Goal: Information Seeking & Learning: Learn about a topic

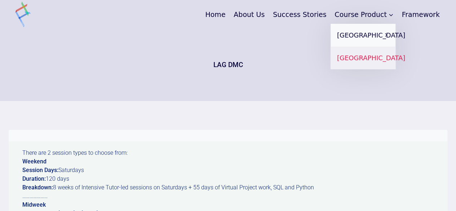
click at [350, 69] on link "[GEOGRAPHIC_DATA]" at bounding box center [363, 57] width 65 height 23
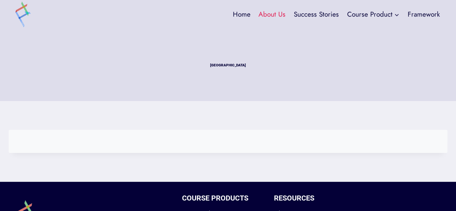
click at [278, 13] on link "About Us" at bounding box center [271, 14] width 35 height 19
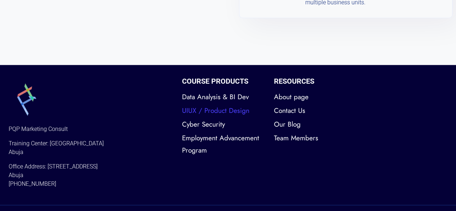
scroll to position [1671, 0]
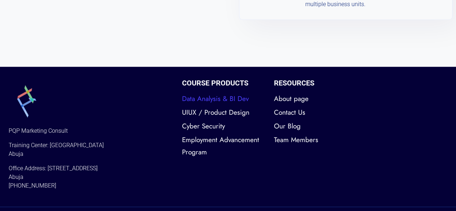
click at [217, 92] on link "Data Analysis & BI Dev" at bounding box center [222, 99] width 81 height 14
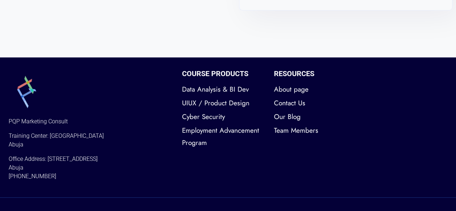
scroll to position [1693, 0]
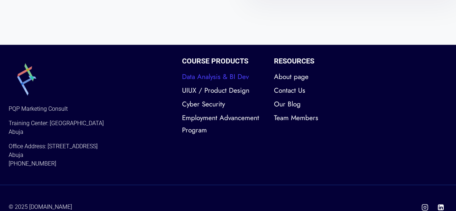
click at [213, 70] on link "Data Analysis & BI Dev" at bounding box center [222, 77] width 81 height 14
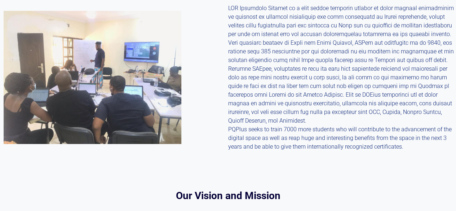
scroll to position [0, 0]
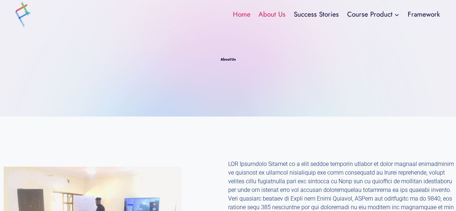
click at [240, 16] on link "Home" at bounding box center [242, 14] width 26 height 19
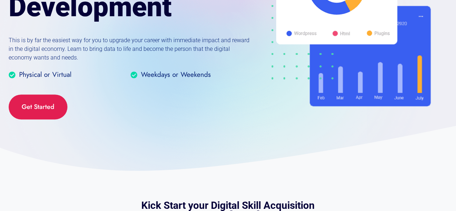
scroll to position [154, 0]
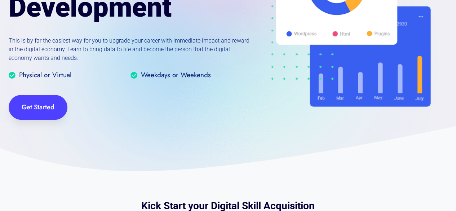
click at [31, 116] on span "Get Started" at bounding box center [38, 107] width 59 height 25
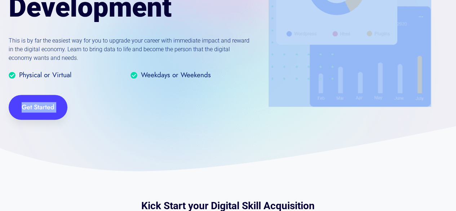
click at [31, 116] on span "Get Started" at bounding box center [38, 107] width 59 height 25
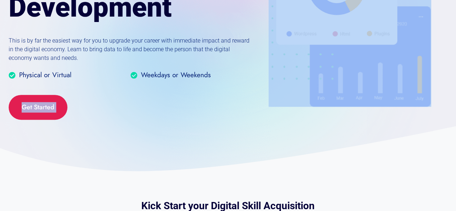
click at [110, 129] on div "Data Analysis & Business Intelligence Development This is by far the easiest wa…" at bounding box center [228, 8] width 456 height 325
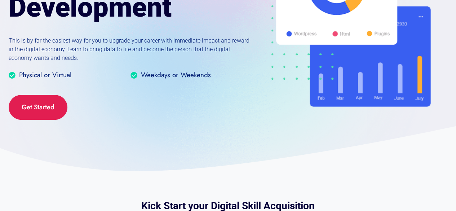
click at [74, 117] on div "Get Started" at bounding box center [130, 107] width 243 height 25
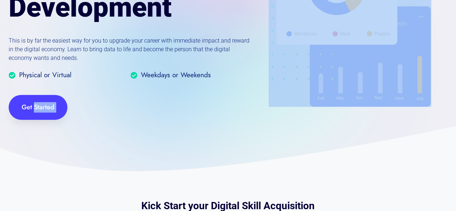
drag, startPoint x: 74, startPoint y: 117, endPoint x: 42, endPoint y: 105, distance: 34.3
click at [42, 105] on div "Get Started" at bounding box center [130, 107] width 243 height 25
click at [42, 105] on span "Get Started" at bounding box center [38, 107] width 33 height 10
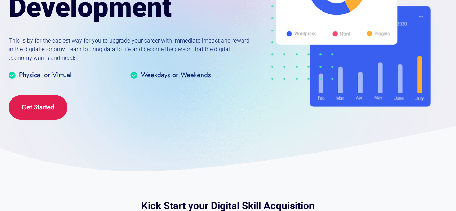
click at [111, 117] on div "Get Started" at bounding box center [130, 107] width 243 height 25
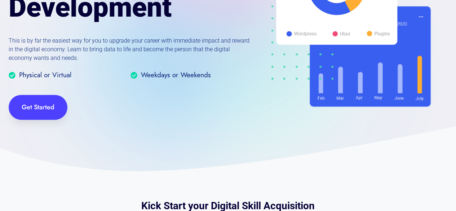
click at [35, 107] on span "Get Started" at bounding box center [38, 107] width 33 height 10
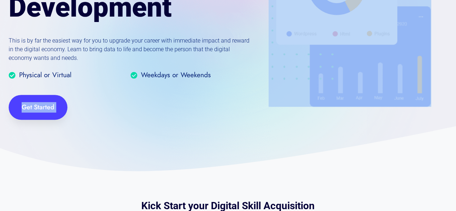
click at [35, 107] on span "Get Started" at bounding box center [38, 107] width 33 height 10
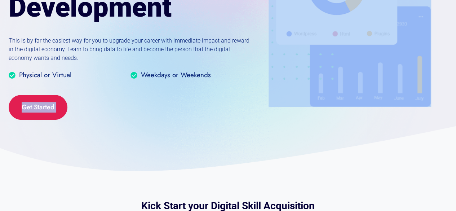
click at [119, 108] on div "Get Started" at bounding box center [130, 107] width 243 height 25
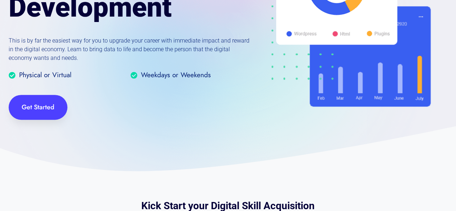
click at [36, 107] on span "Get Started" at bounding box center [38, 107] width 33 height 10
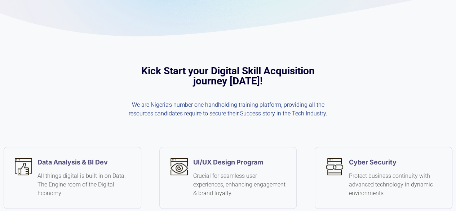
scroll to position [422, 0]
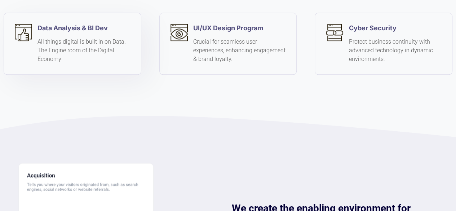
click at [79, 37] on p "All things digital is built in on Data. The Engine room of the Digital Economy" at bounding box center [83, 50] width 93 height 26
click at [92, 102] on div "Data Analysis & B I Dev All things digital is built in on Data. The Engine room…" at bounding box center [228, 51] width 456 height 128
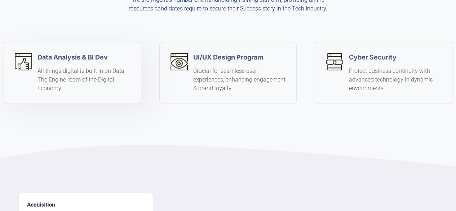
click at [71, 74] on p "All things digital is built in on Data. The Engine room of the Digital Economy" at bounding box center [83, 80] width 93 height 26
click at [56, 59] on strong "Data Analysis & B" at bounding box center [64, 57] width 54 height 8
click at [84, 56] on strong "Data Analysis & B" at bounding box center [64, 57] width 54 height 8
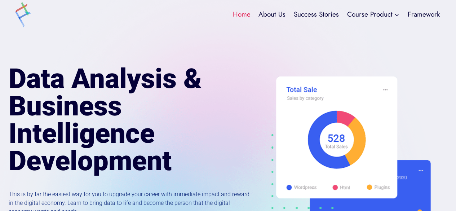
scroll to position [116, 0]
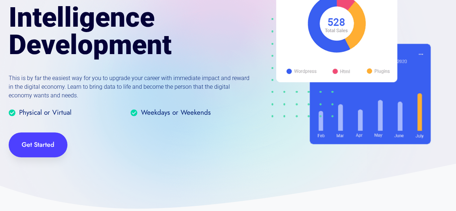
click at [45, 154] on span "Get Started" at bounding box center [38, 144] width 59 height 25
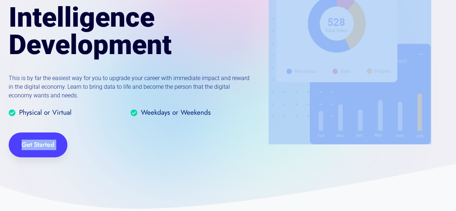
click at [45, 154] on span "Get Started" at bounding box center [38, 144] width 59 height 25
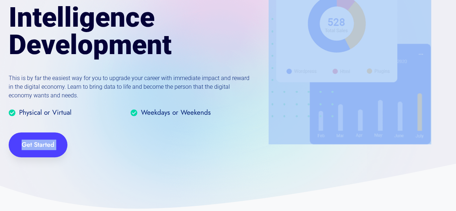
click at [45, 154] on span "Get Started" at bounding box center [38, 144] width 59 height 25
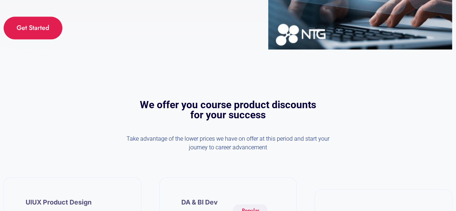
scroll to position [1733, 0]
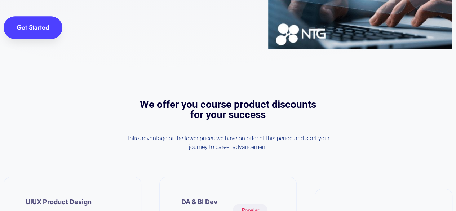
click at [41, 34] on span "Get Started" at bounding box center [33, 27] width 59 height 23
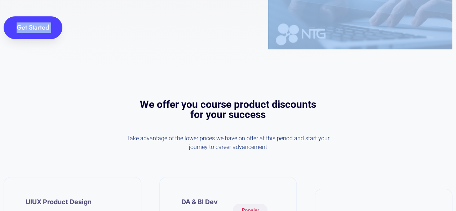
click at [41, 34] on span "Get Started" at bounding box center [33, 27] width 59 height 23
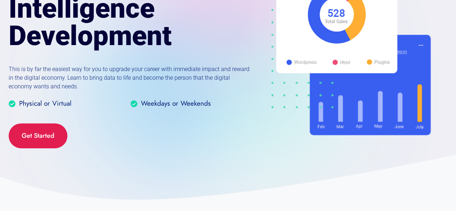
scroll to position [124, 0]
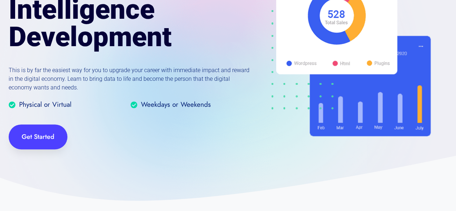
click at [32, 137] on span "Get Started" at bounding box center [38, 137] width 33 height 10
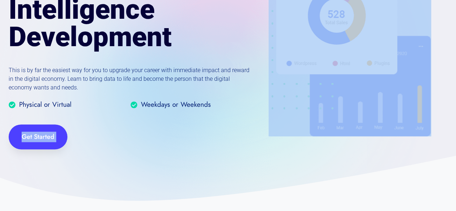
click at [32, 137] on span "Get Started" at bounding box center [38, 137] width 33 height 10
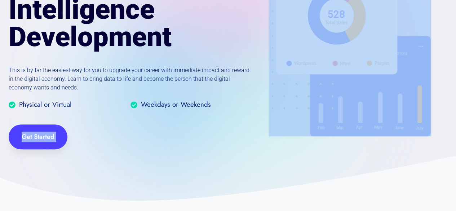
click at [32, 137] on span "Get Started" at bounding box center [38, 137] width 33 height 10
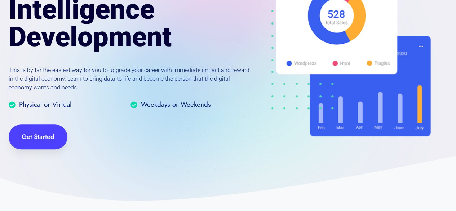
click at [62, 147] on span "Get Started" at bounding box center [38, 136] width 59 height 25
click at [40, 132] on span "Get Started" at bounding box center [38, 137] width 33 height 10
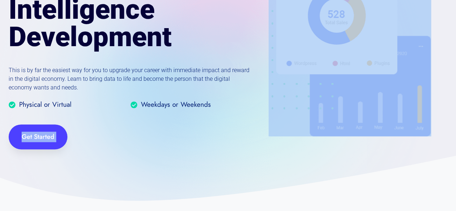
click at [40, 132] on span "Get Started" at bounding box center [38, 137] width 33 height 10
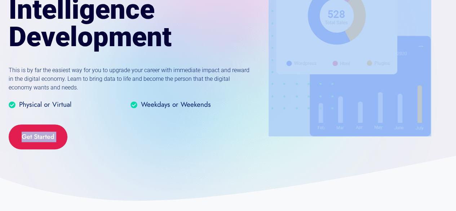
click at [75, 160] on div "Data Analysis & Business Intelligence Development This is by far the easiest wa…" at bounding box center [228, 38] width 456 height 325
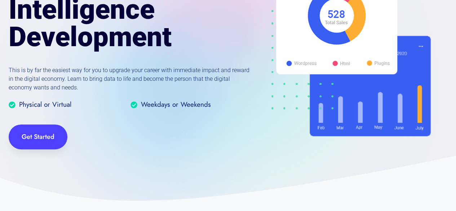
click at [37, 140] on span "Get Started" at bounding box center [38, 137] width 33 height 10
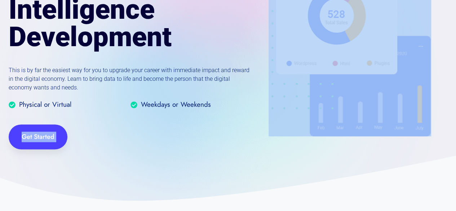
click at [37, 140] on span "Get Started" at bounding box center [38, 137] width 33 height 10
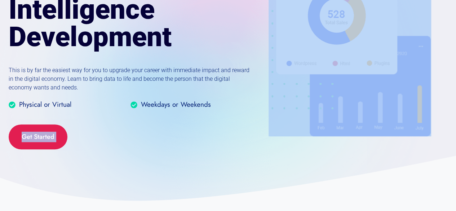
click at [53, 154] on div "Data Analysis & Business Intelligence Development This is by far the easiest wa…" at bounding box center [228, 38] width 456 height 325
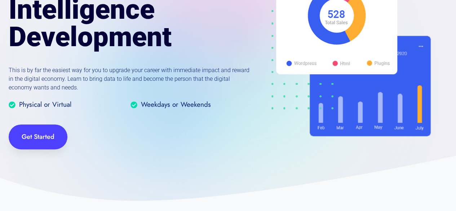
click at [47, 144] on span "Get Started" at bounding box center [38, 136] width 59 height 25
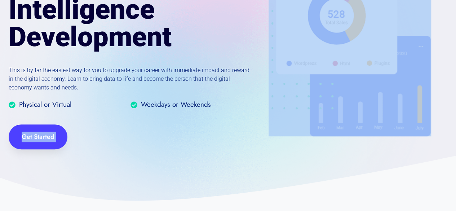
click at [47, 144] on span "Get Started" at bounding box center [38, 136] width 59 height 25
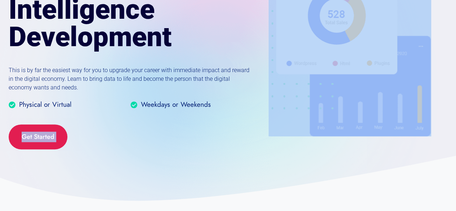
click at [55, 157] on div "Data Analysis & Business Intelligence Development This is by far the easiest wa…" at bounding box center [228, 38] width 456 height 325
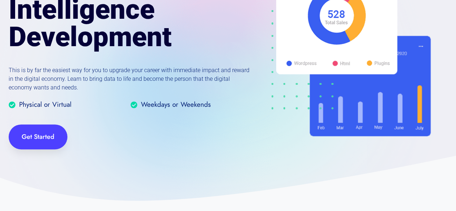
click at [41, 134] on span "Get Started" at bounding box center [38, 137] width 33 height 10
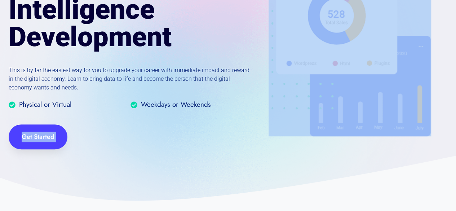
click at [41, 134] on span "Get Started" at bounding box center [38, 137] width 33 height 10
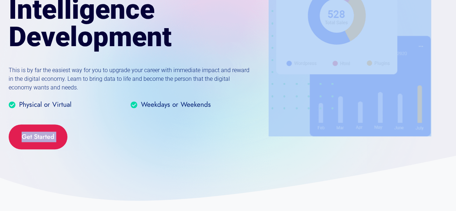
click at [78, 142] on div "Get Started" at bounding box center [130, 136] width 243 height 25
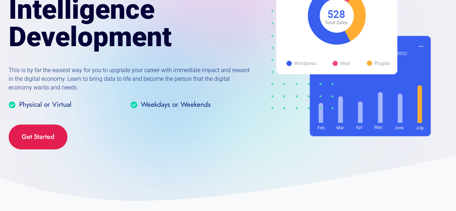
click at [28, 121] on div "Data Analysis & Business Intelligence Development This is by far the easiest wa…" at bounding box center [130, 47] width 243 height 199
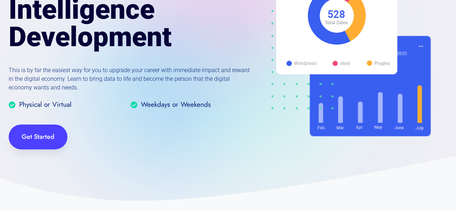
click at [47, 133] on span "Get Started" at bounding box center [38, 137] width 33 height 10
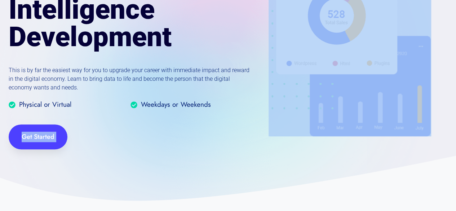
click at [47, 133] on span "Get Started" at bounding box center [38, 137] width 33 height 10
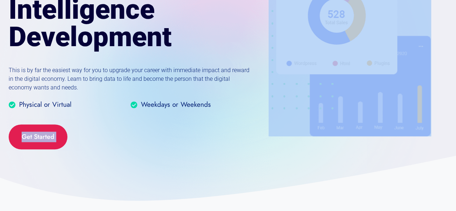
click at [81, 141] on div "Get Started" at bounding box center [130, 136] width 243 height 25
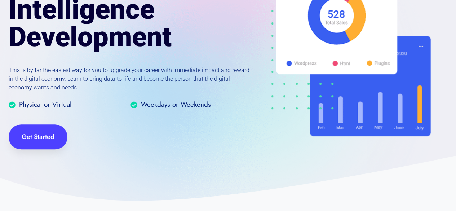
click at [56, 138] on span "Get Started" at bounding box center [38, 136] width 59 height 25
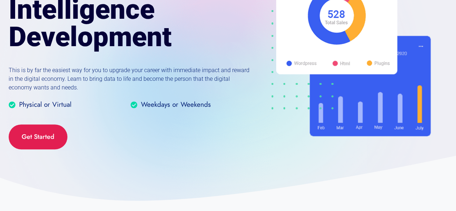
scroll to position [0, 0]
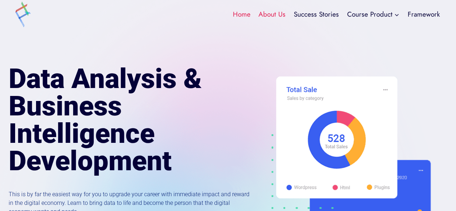
click at [271, 15] on link "About Us" at bounding box center [271, 14] width 35 height 19
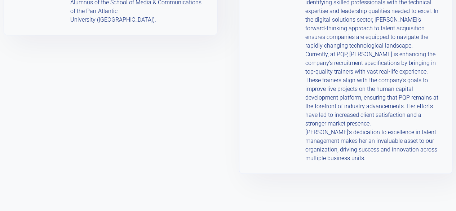
scroll to position [1693, 0]
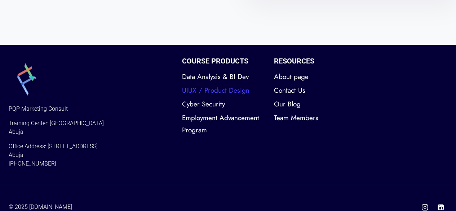
click at [214, 84] on link "UIUX / Product Design" at bounding box center [222, 91] width 81 height 14
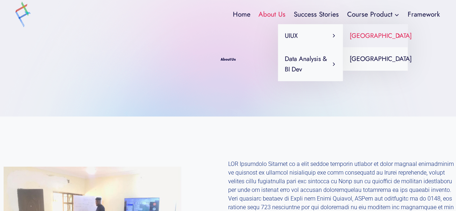
click at [368, 29] on link "[GEOGRAPHIC_DATA] Expand" at bounding box center [375, 35] width 65 height 23
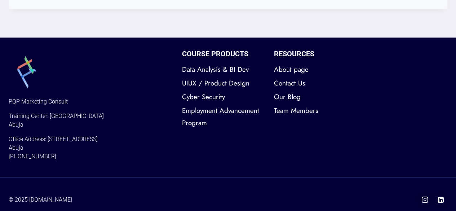
scroll to position [294, 0]
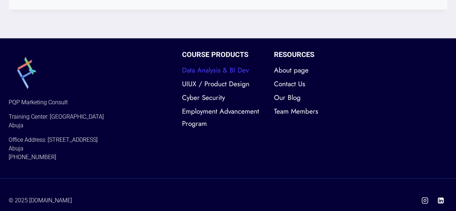
click at [194, 74] on link "Data Analysis & BI Dev" at bounding box center [222, 70] width 81 height 14
